Goal: Task Accomplishment & Management: Manage account settings

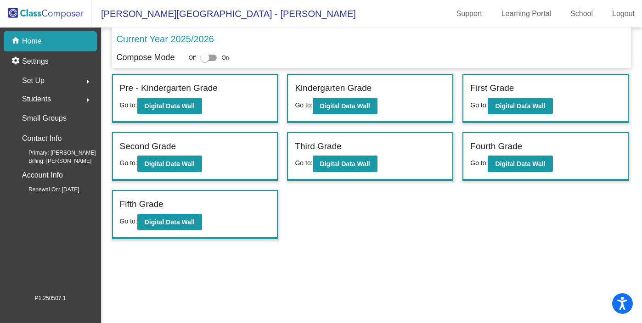
click at [36, 79] on span "Set Up" at bounding box center [33, 80] width 23 height 13
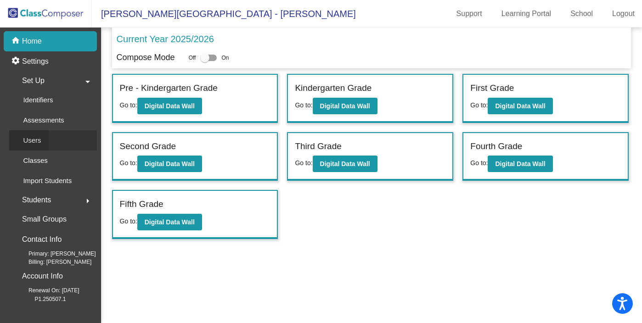
click at [47, 135] on div "Users" at bounding box center [28, 140] width 39 height 20
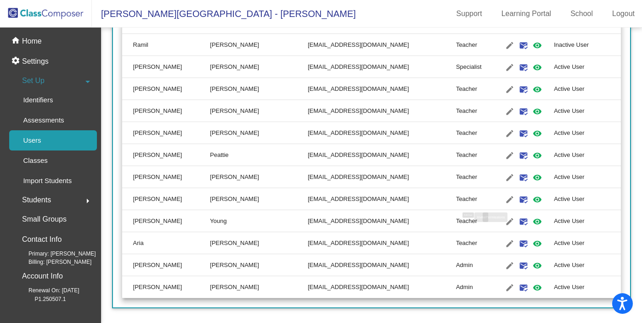
scroll to position [718, 0]
click at [504, 199] on mat-icon "edit" at bounding box center [509, 199] width 11 height 11
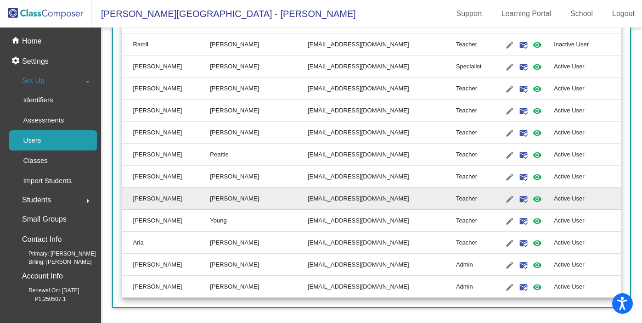
type input "[PERSON_NAME]"
type input "[EMAIL_ADDRESS][DOMAIN_NAME]"
radio input "true"
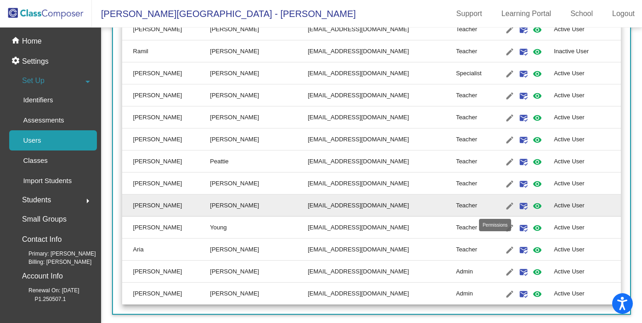
scroll to position [708, 0]
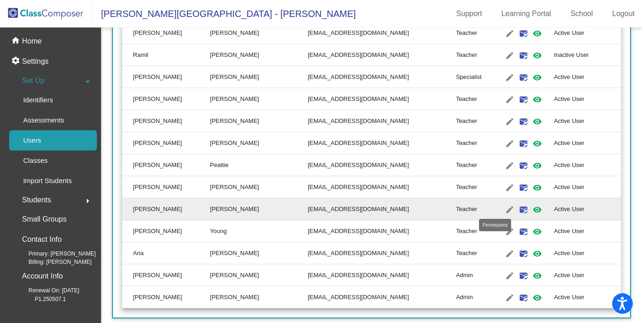
click at [532, 204] on mat-icon "visibility" at bounding box center [537, 209] width 11 height 11
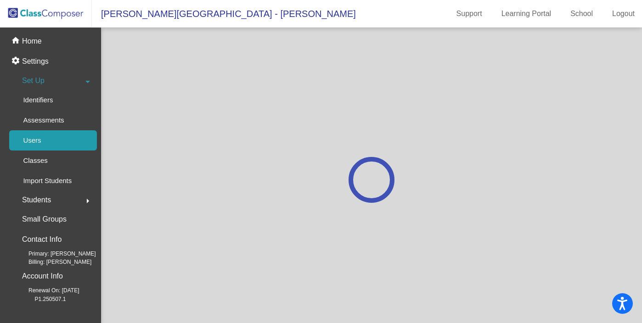
scroll to position [0, 0]
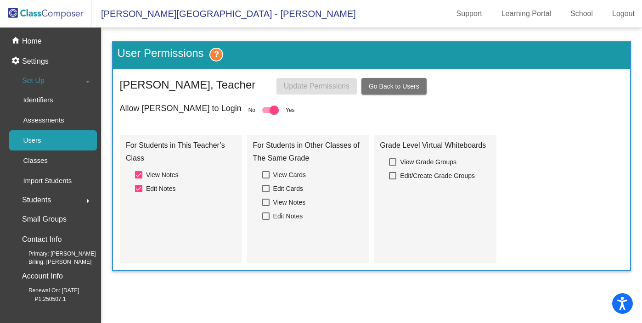
click at [37, 138] on p "Users" at bounding box center [32, 140] width 18 height 11
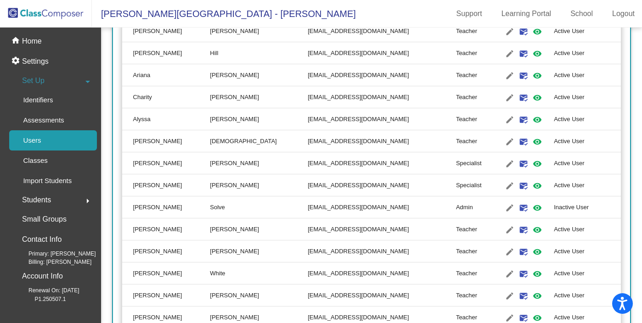
scroll to position [720, 0]
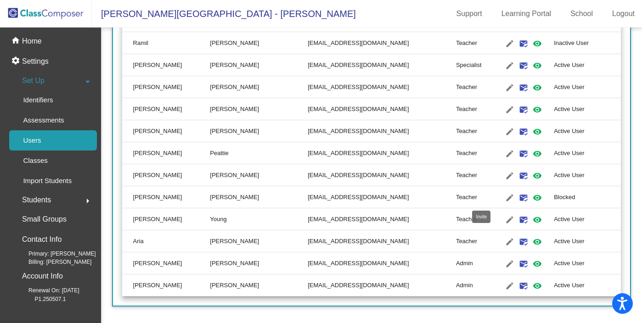
click at [518, 198] on mat-icon "mark_email_read" at bounding box center [523, 197] width 11 height 11
